Goal: Information Seeking & Learning: Learn about a topic

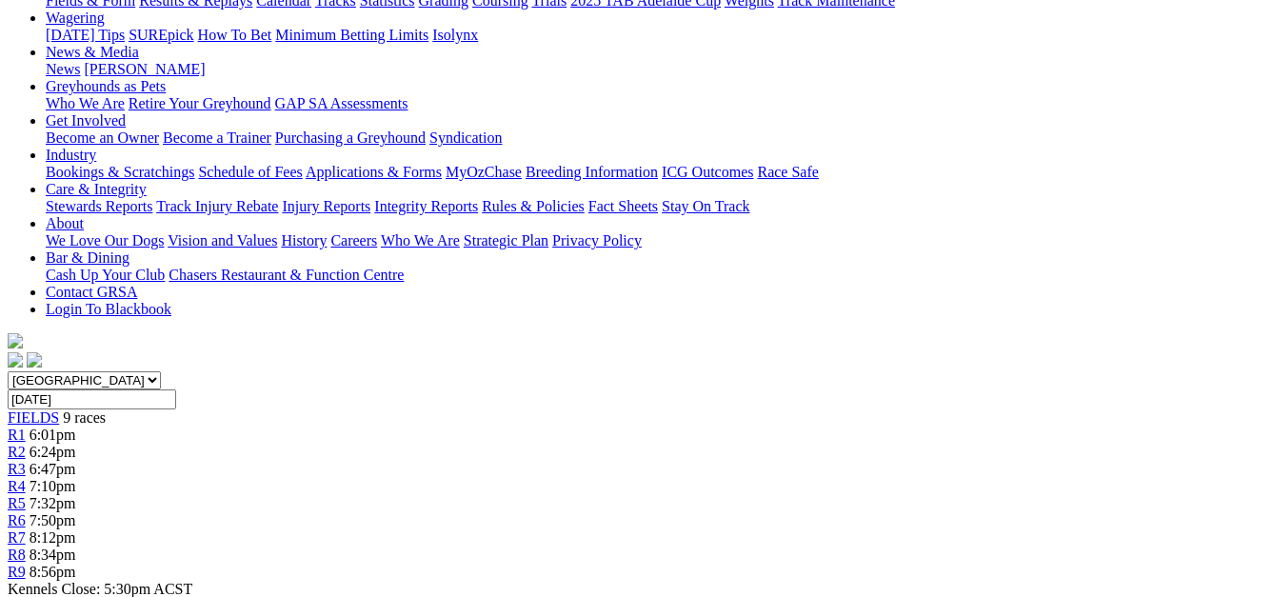
scroll to position [16, 0]
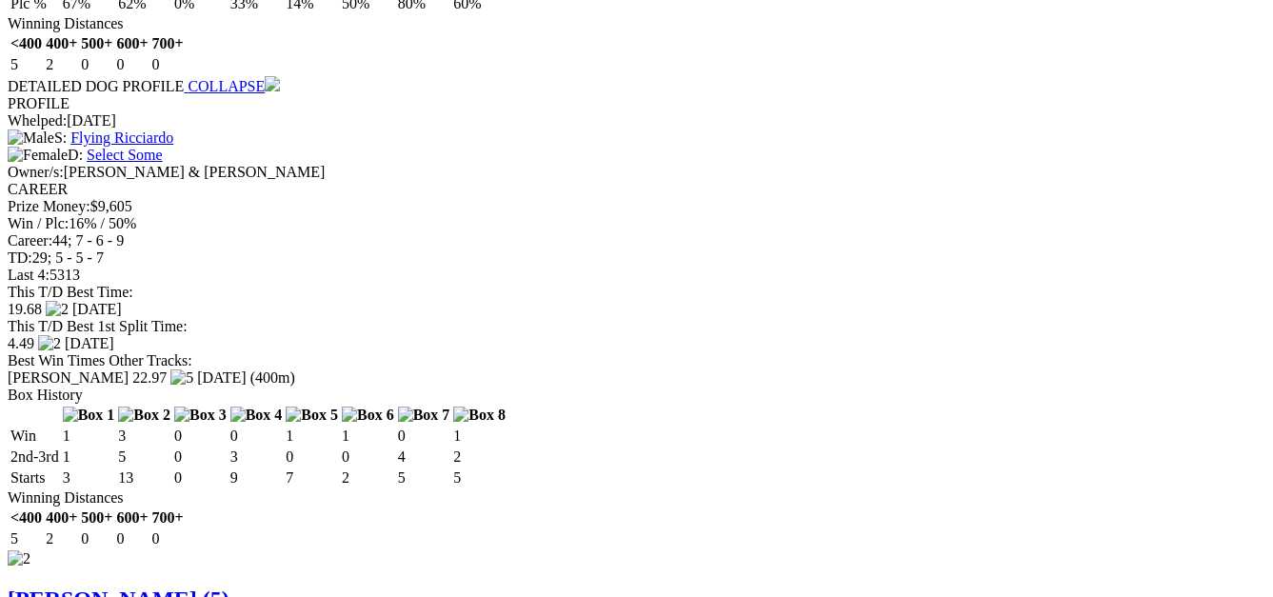
scroll to position [2240, 0]
